Goal: Find specific page/section: Find specific page/section

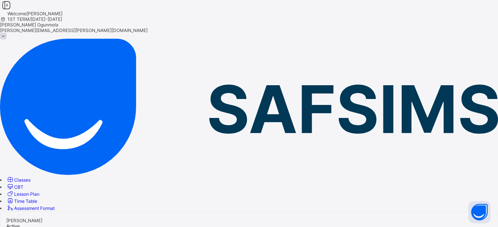
click at [39, 191] on span "Lesson Plan" at bounding box center [26, 194] width 25 height 6
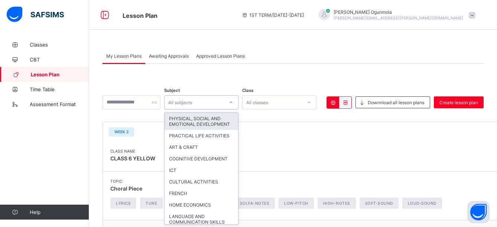
click at [233, 102] on icon at bounding box center [231, 101] width 3 height 1
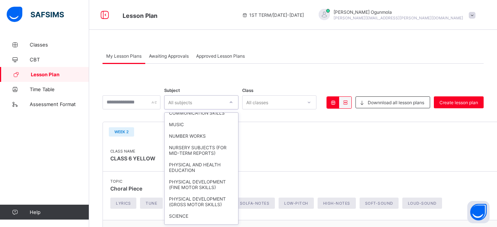
scroll to position [114, 0]
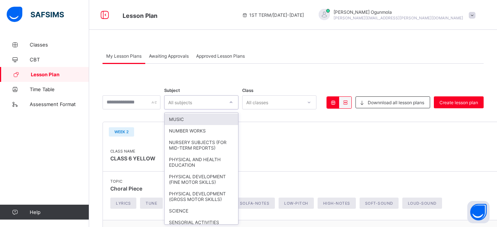
click at [190, 125] on div "MUSIC" at bounding box center [202, 119] width 74 height 12
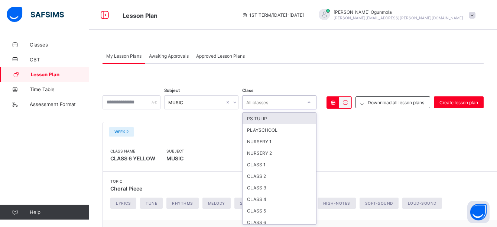
click at [316, 98] on div at bounding box center [309, 102] width 13 height 12
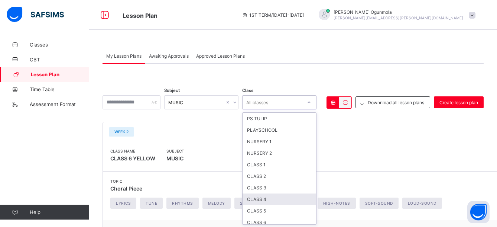
click at [267, 199] on div "CLASS 4" at bounding box center [280, 199] width 74 height 12
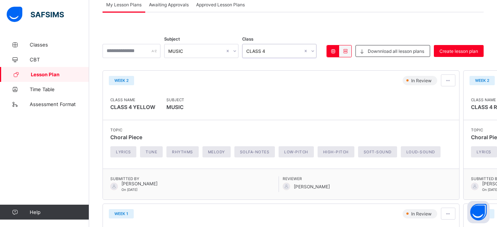
scroll to position [48, 0]
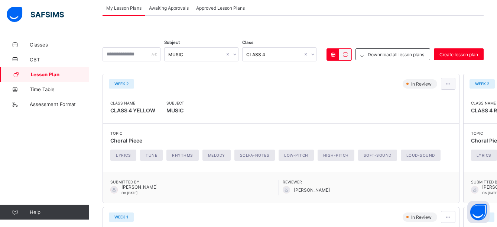
click at [445, 84] on span at bounding box center [448, 84] width 6 height 6
click at [412, 100] on span "View lesson plan" at bounding box center [428, 100] width 41 height 6
